Goal: Information Seeking & Learning: Learn about a topic

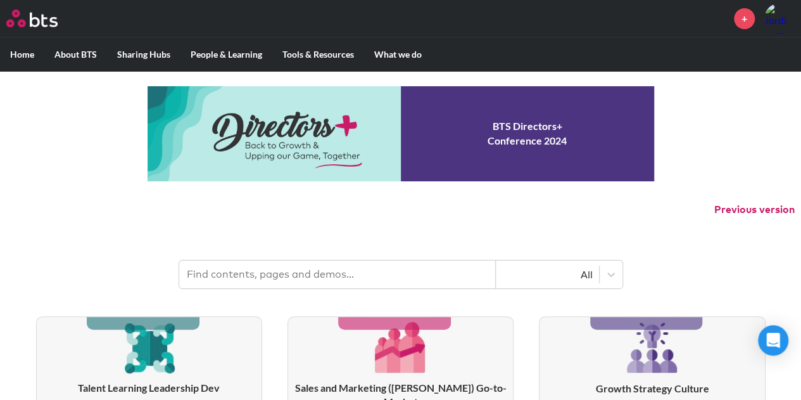
click at [327, 270] on input "text" at bounding box center [337, 274] width 317 height 28
type input "assessment"
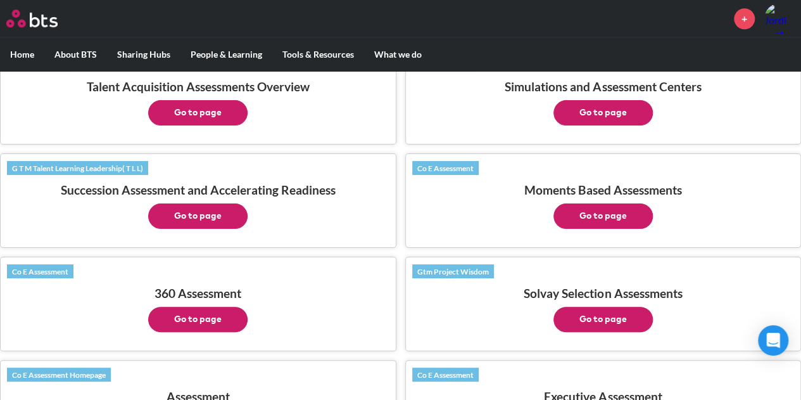
scroll to position [633, 0]
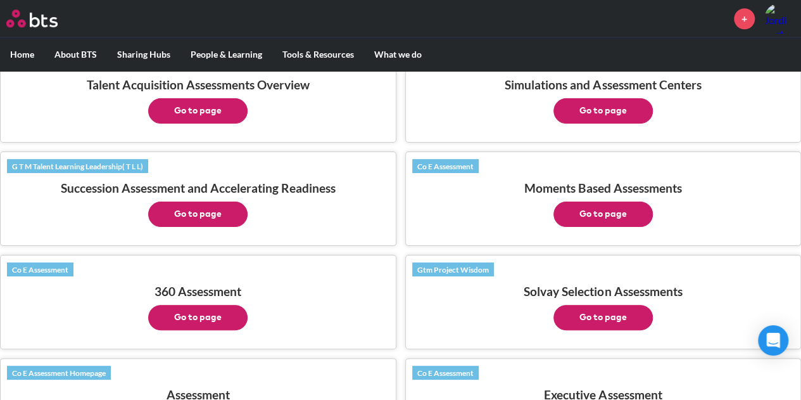
click at [592, 201] on button "Go to page" at bounding box center [602, 213] width 99 height 25
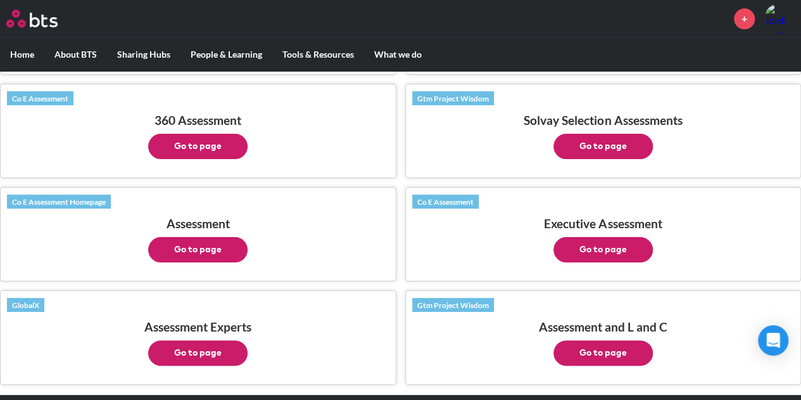
scroll to position [823, 0]
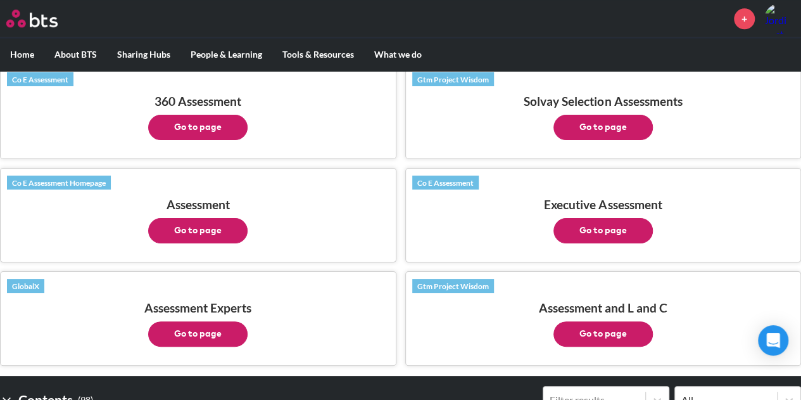
click at [214, 218] on button "Go to page" at bounding box center [197, 230] width 99 height 25
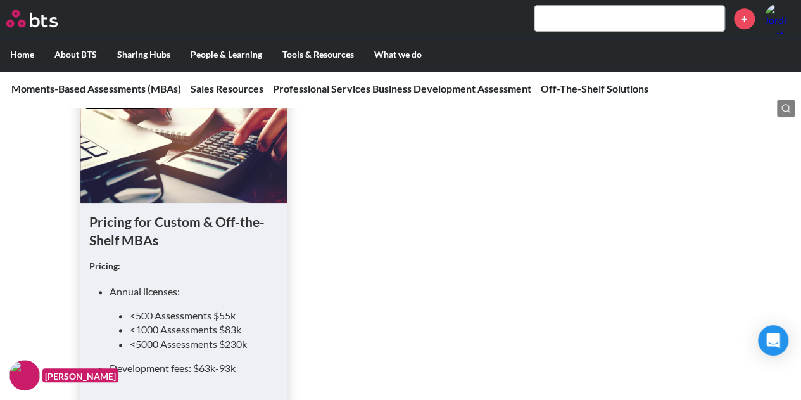
scroll to position [570, 0]
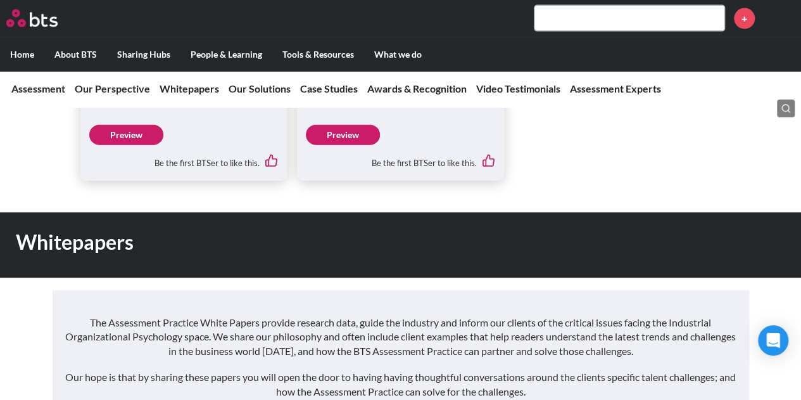
scroll to position [1266, 0]
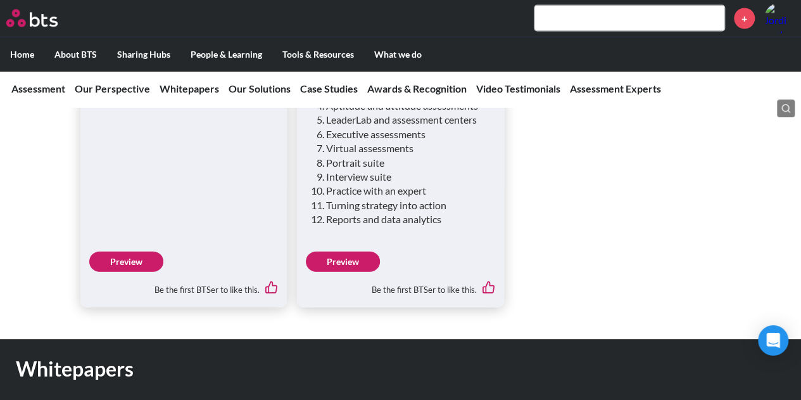
click at [361, 251] on link "Preview" at bounding box center [343, 261] width 74 height 20
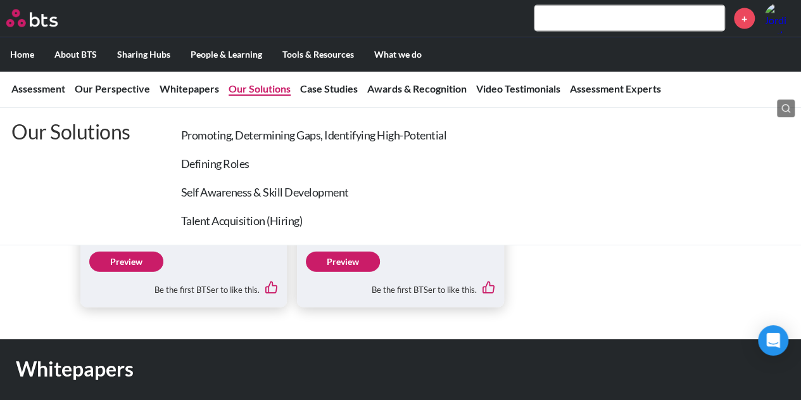
click at [259, 89] on link "Our Solutions" at bounding box center [260, 88] width 62 height 12
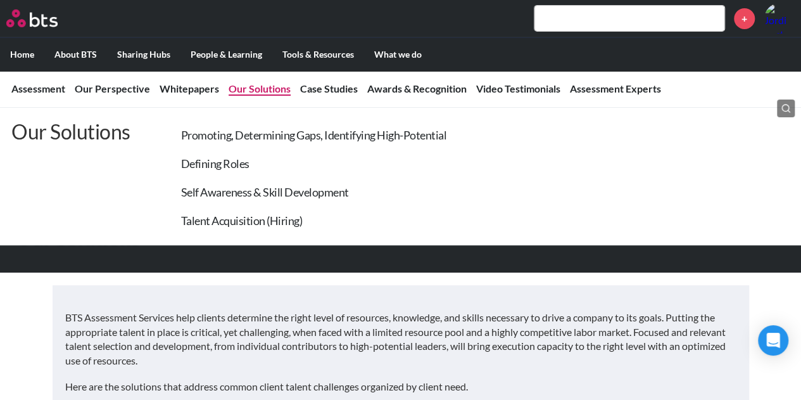
scroll to position [2140, 0]
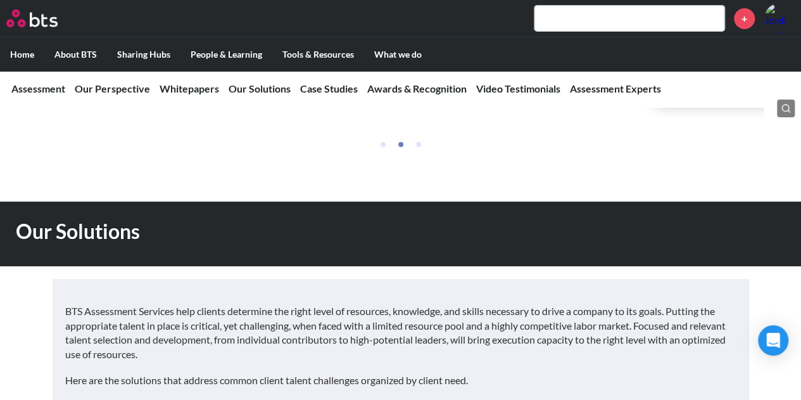
click at [275, 304] on p "BTS Assessment Services help clients determine the right level of resources, kn…" at bounding box center [400, 332] width 671 height 57
